Goal: Task Accomplishment & Management: Manage account settings

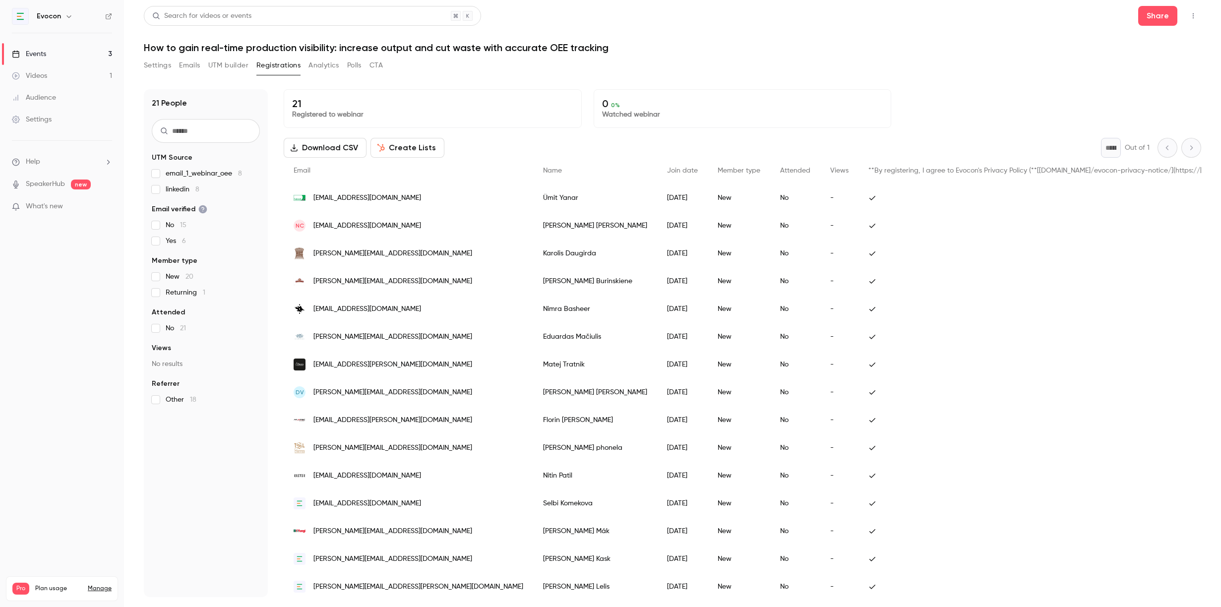
click at [49, 60] on link "Events 3" at bounding box center [62, 54] width 124 height 22
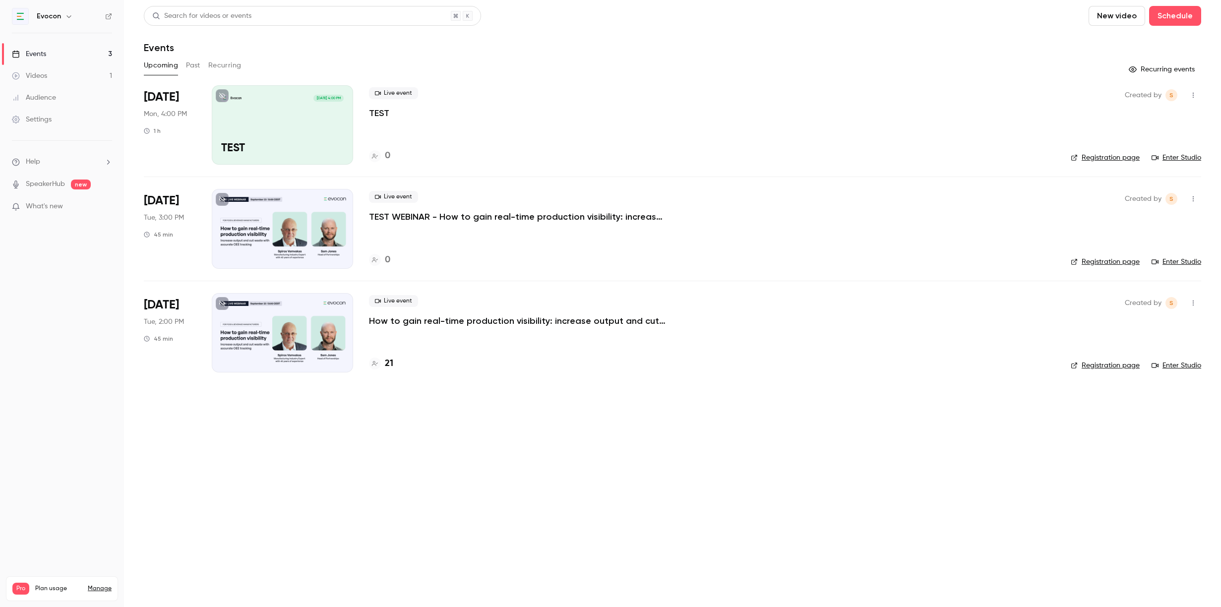
click at [455, 219] on p "TEST WEBINAR - How to gain real-time production visibility: increase output and…" at bounding box center [518, 217] width 298 height 12
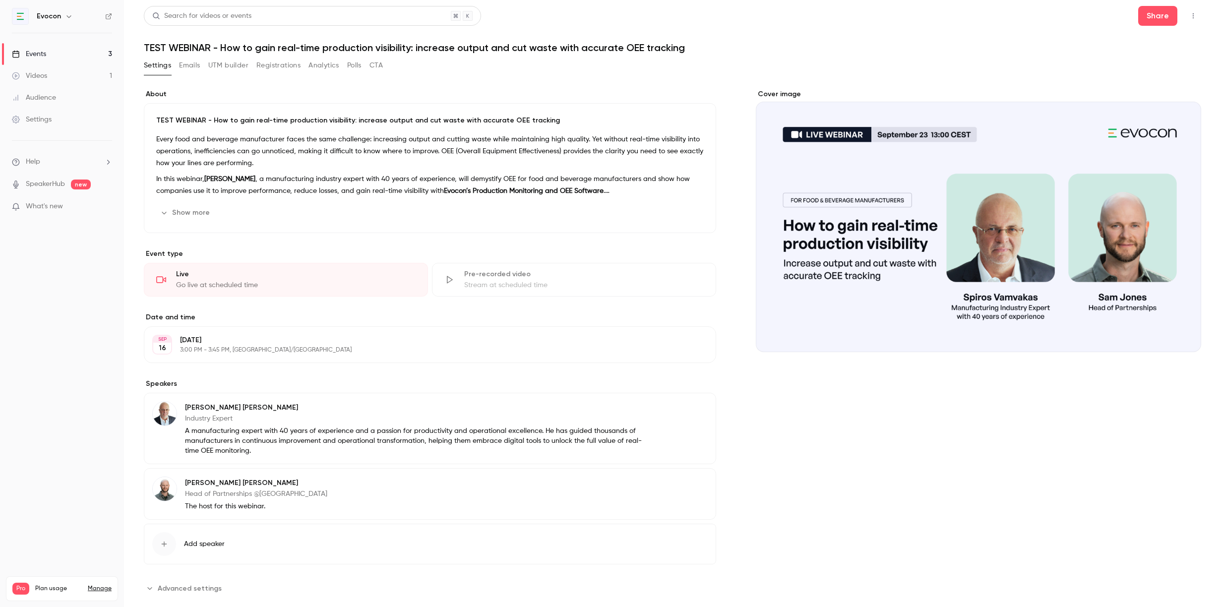
click at [689, 347] on button "Edit" at bounding box center [690, 345] width 36 height 16
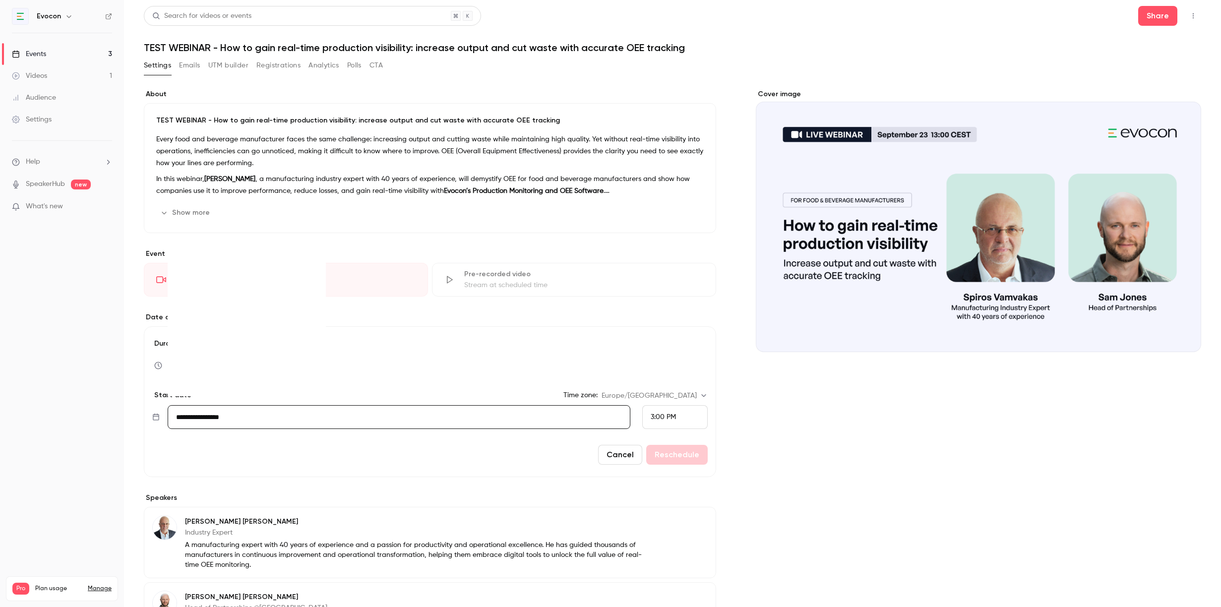
click at [258, 409] on input "**********" at bounding box center [399, 417] width 463 height 24
click at [247, 333] on div "18" at bounding box center [248, 334] width 15 height 15
type input "**********"
click at [690, 410] on div "3:00 PM" at bounding box center [674, 417] width 65 height 24
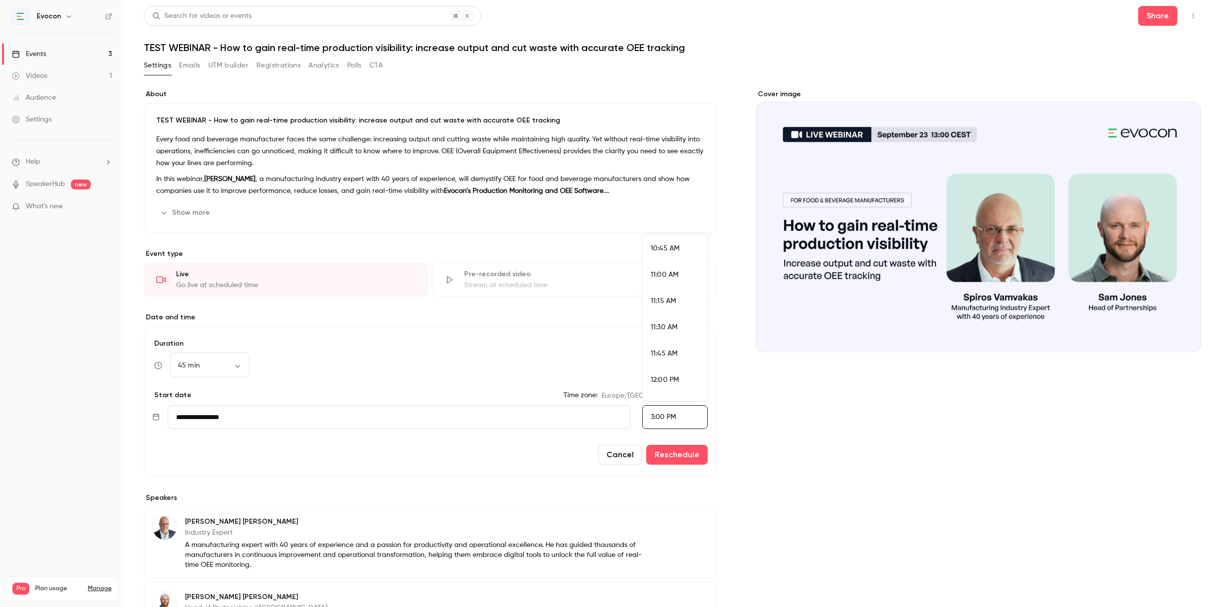
scroll to position [1129, 0]
click at [666, 282] on span "10:15 AM" at bounding box center [664, 279] width 27 height 7
click at [675, 455] on button "Reschedule" at bounding box center [677, 455] width 62 height 20
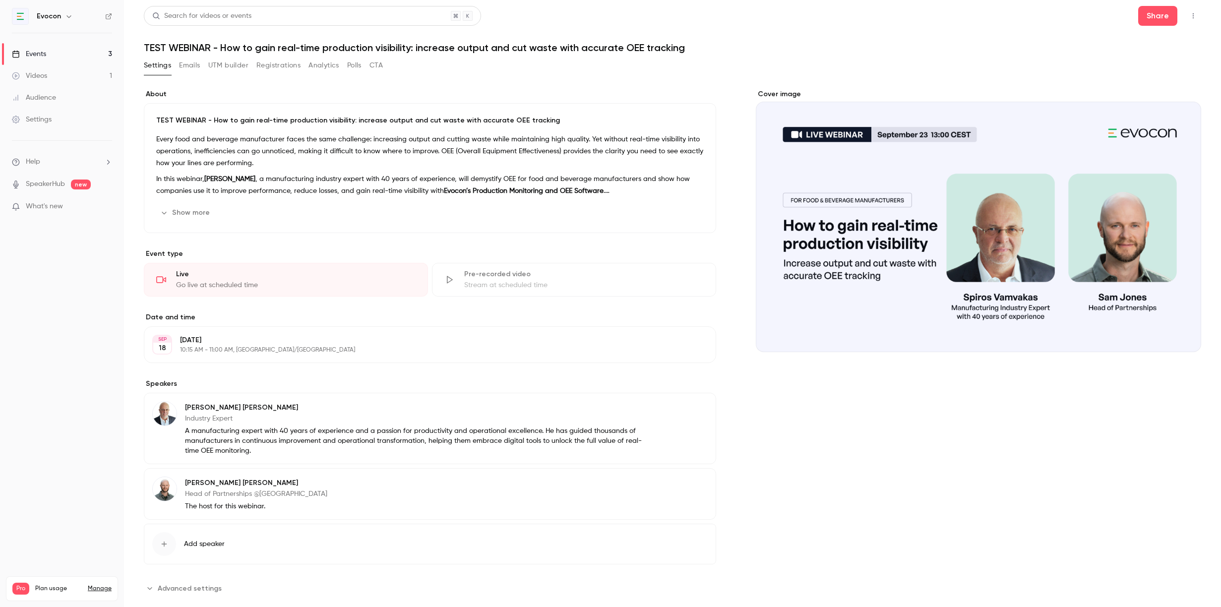
scroll to position [19, 0]
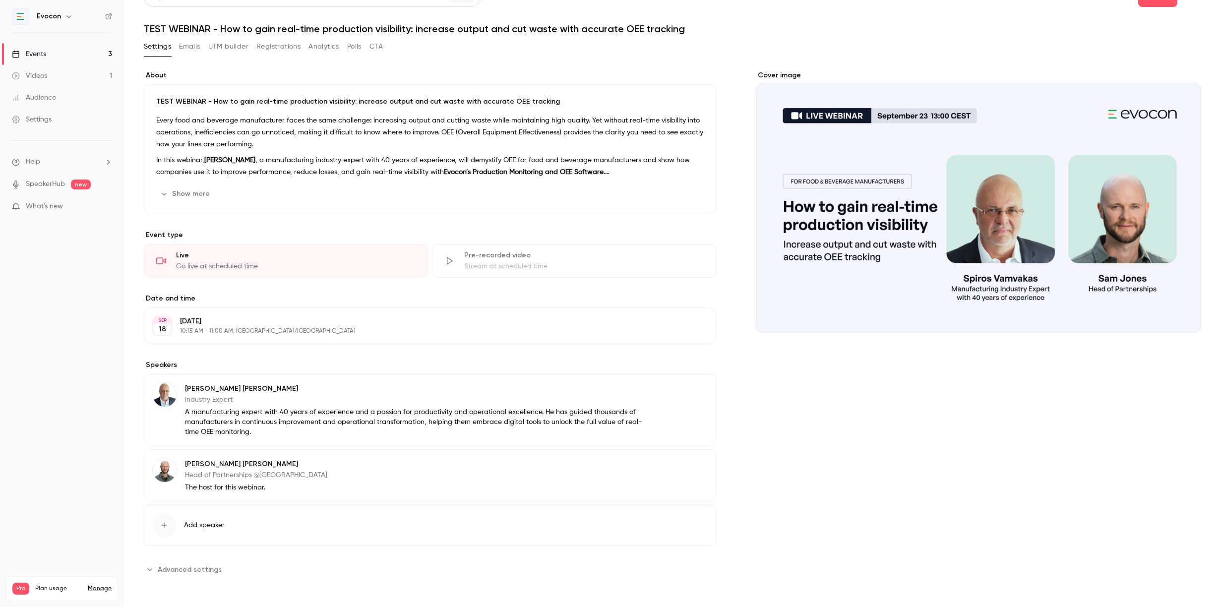
click at [83, 56] on link "Events 3" at bounding box center [62, 54] width 124 height 22
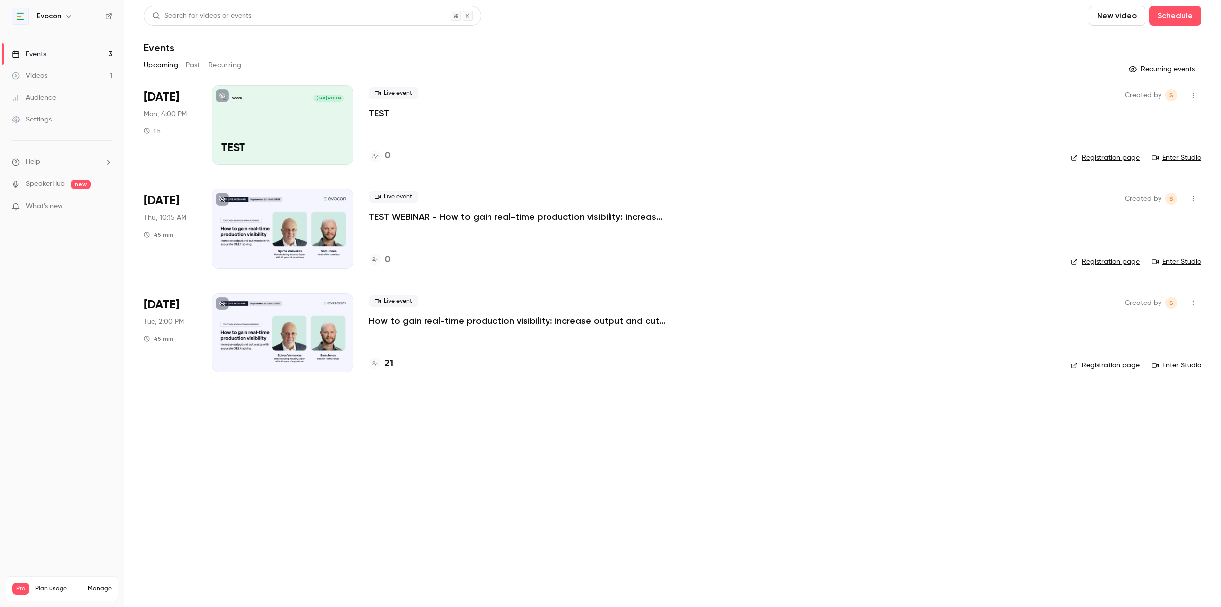
click at [401, 216] on p "TEST WEBINAR - How to gain real-time production visibility: increase output and…" at bounding box center [518, 217] width 298 height 12
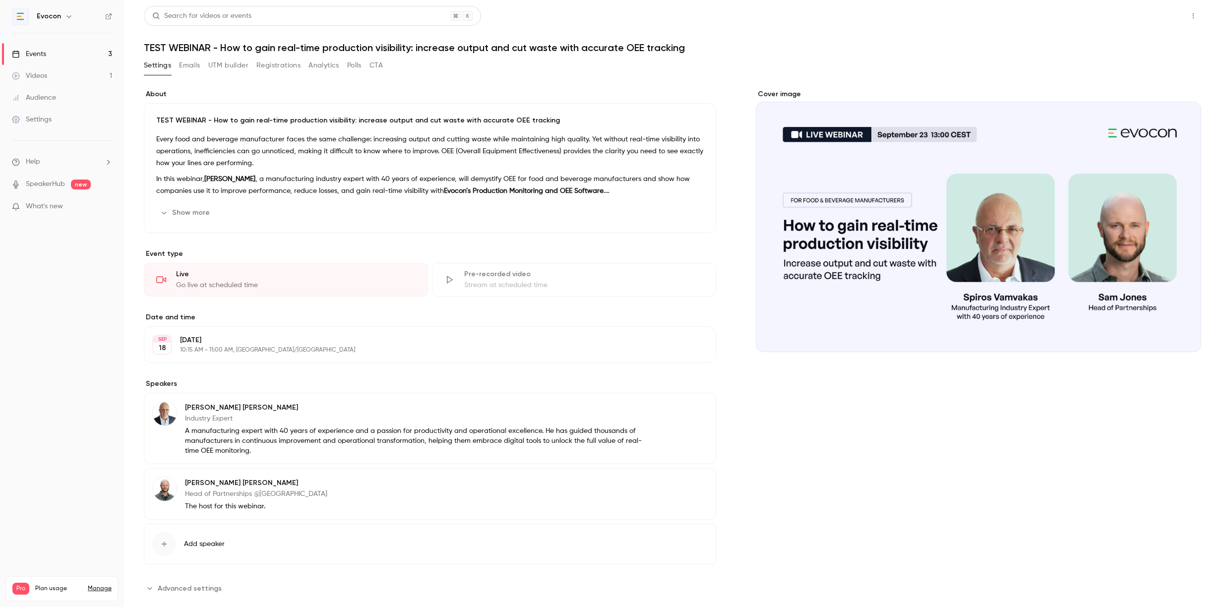
click at [1157, 20] on button "Share" at bounding box center [1157, 16] width 39 height 20
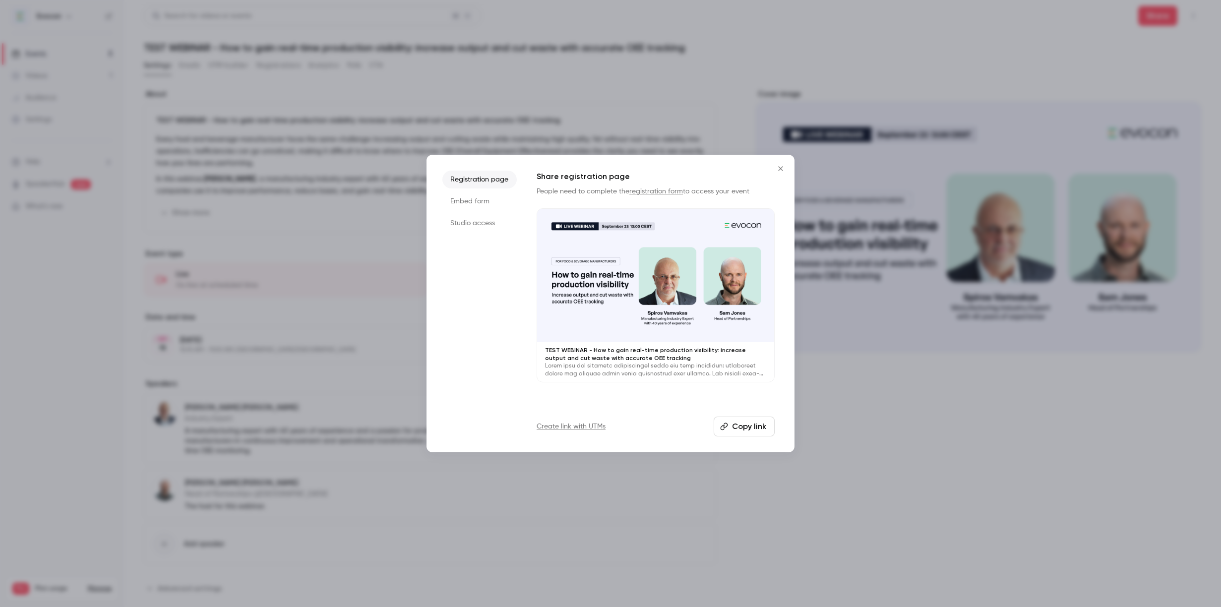
click at [484, 225] on li "Studio access" at bounding box center [479, 223] width 74 height 18
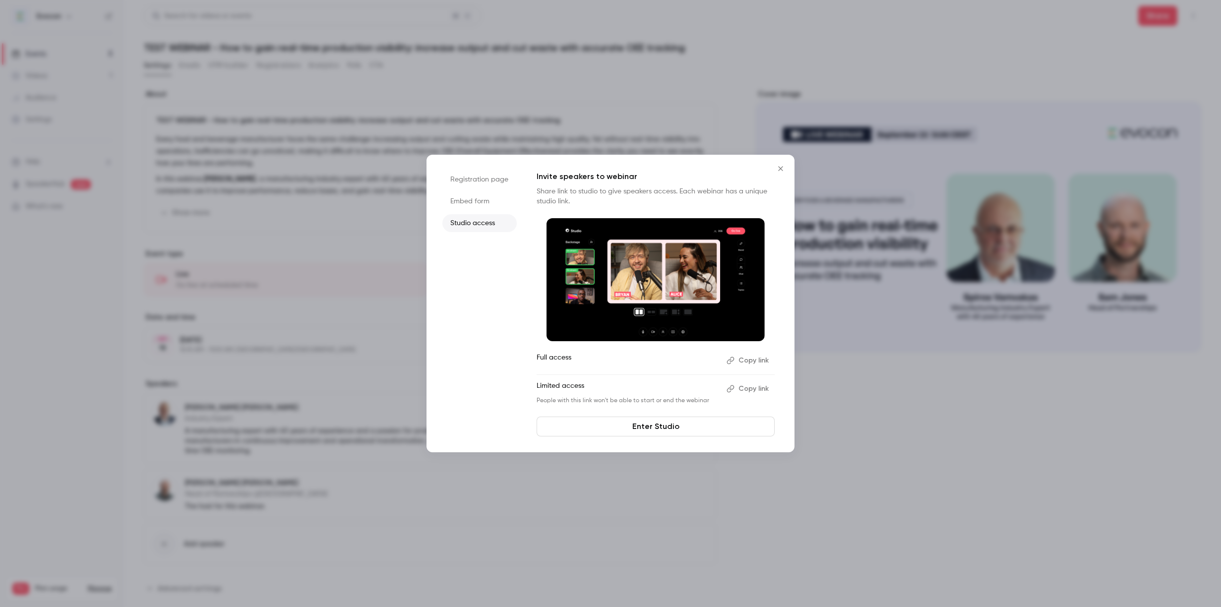
click at [746, 356] on button "Copy link" at bounding box center [749, 361] width 52 height 16
click at [782, 167] on icon "Close" at bounding box center [780, 168] width 4 height 4
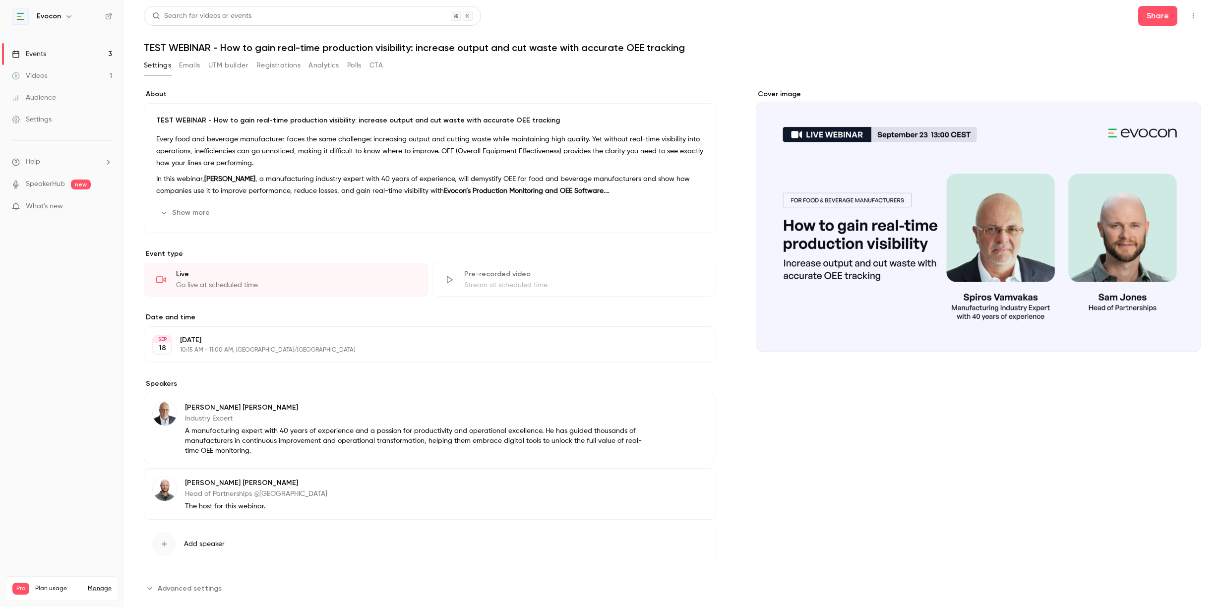
click at [46, 50] on div "Events" at bounding box center [29, 54] width 34 height 10
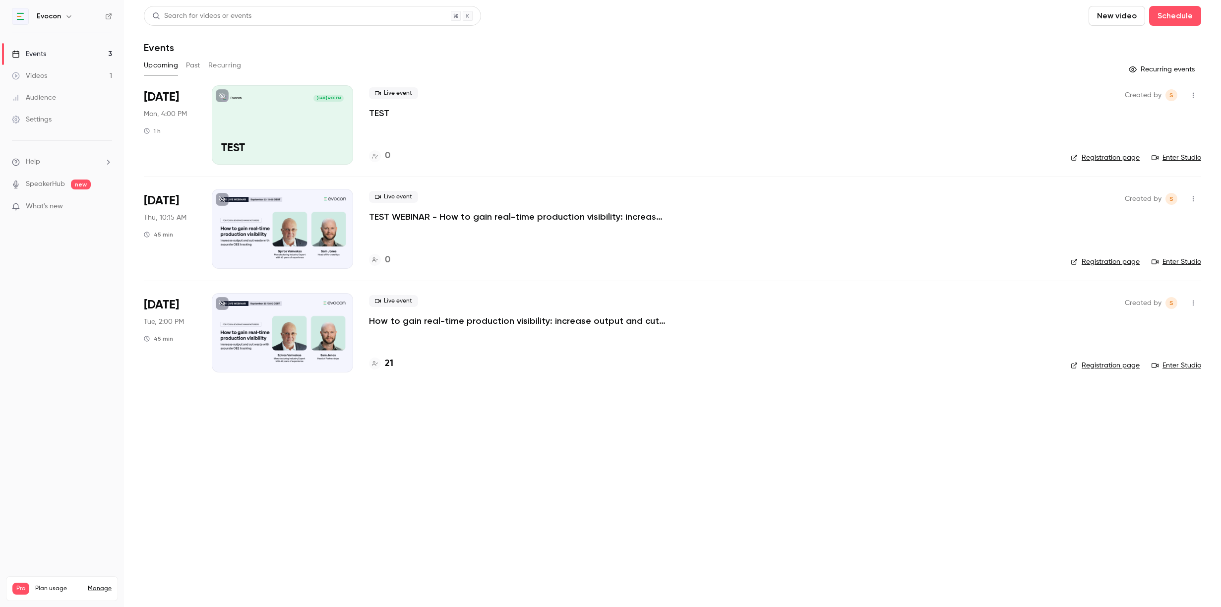
click at [56, 204] on span "What's new" at bounding box center [44, 206] width 37 height 10
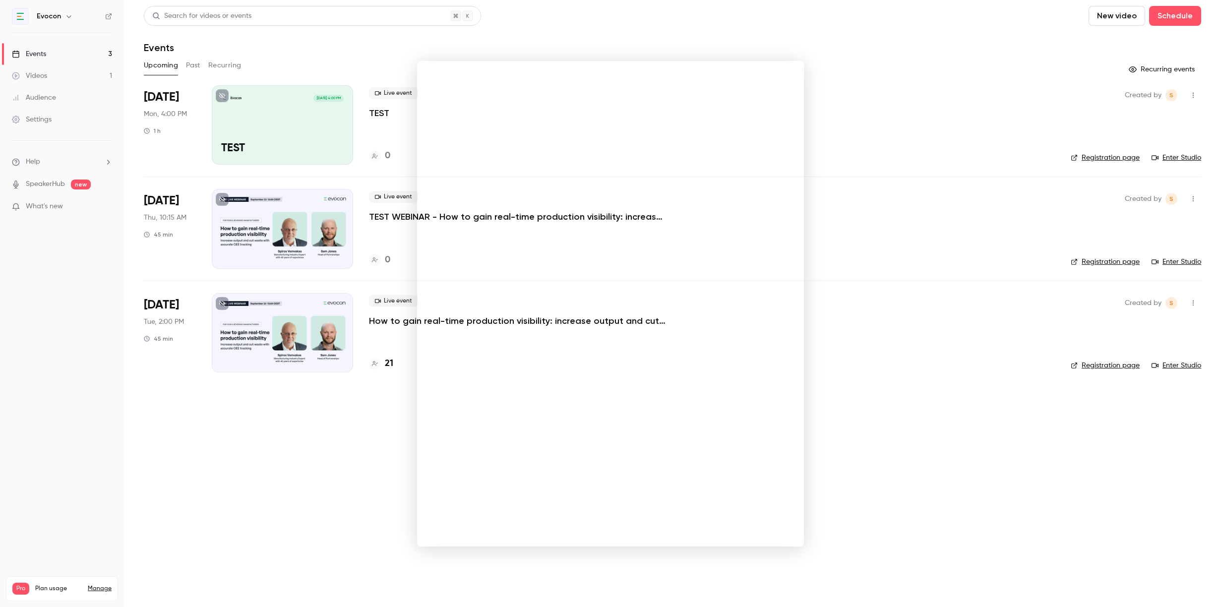
click at [386, 477] on div at bounding box center [610, 303] width 1221 height 607
